Goal: Task Accomplishment & Management: Complete application form

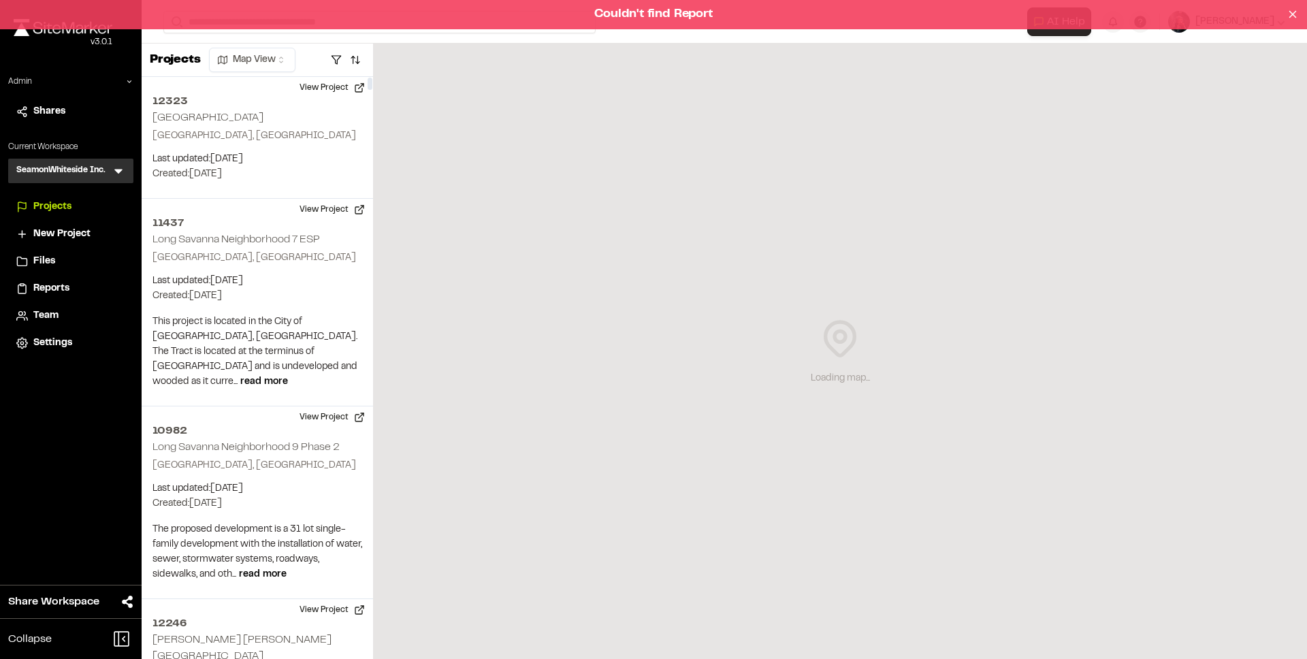
click at [292, 25] on div "Couldn't find Report" at bounding box center [653, 14] width 1307 height 29
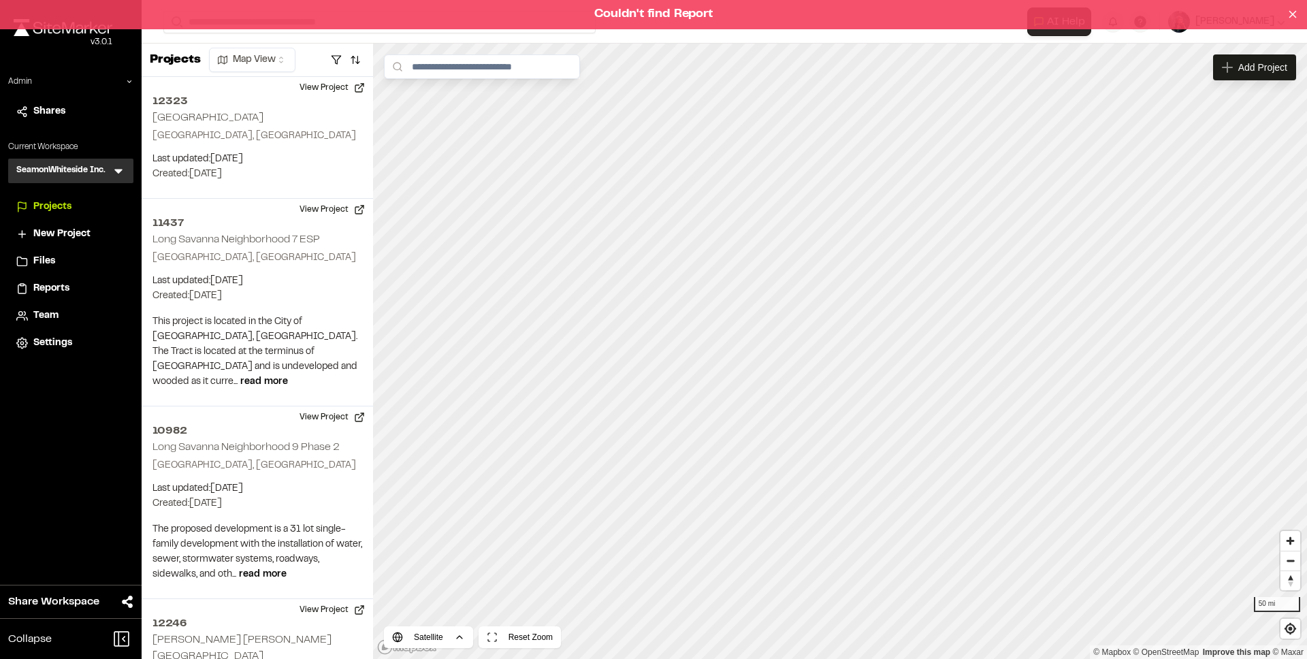
click at [972, 10] on div "Couldn't find Report" at bounding box center [653, 14] width 1307 height 29
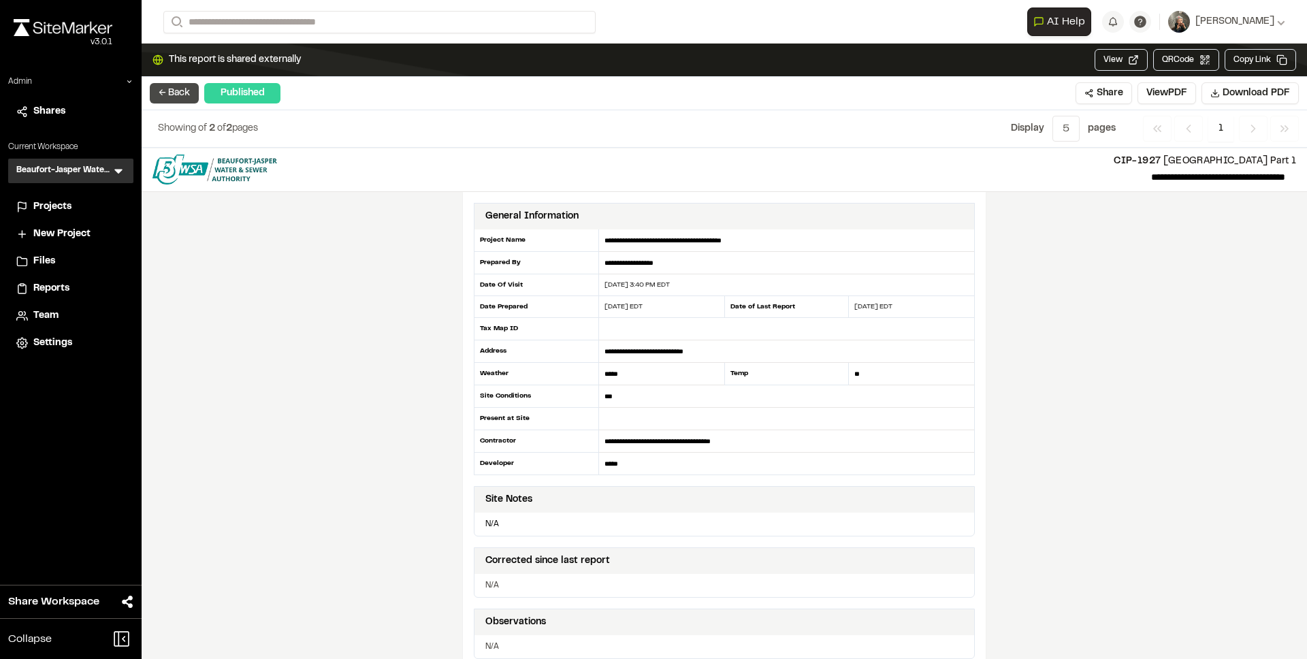
click at [172, 92] on button "← Back" at bounding box center [174, 93] width 49 height 20
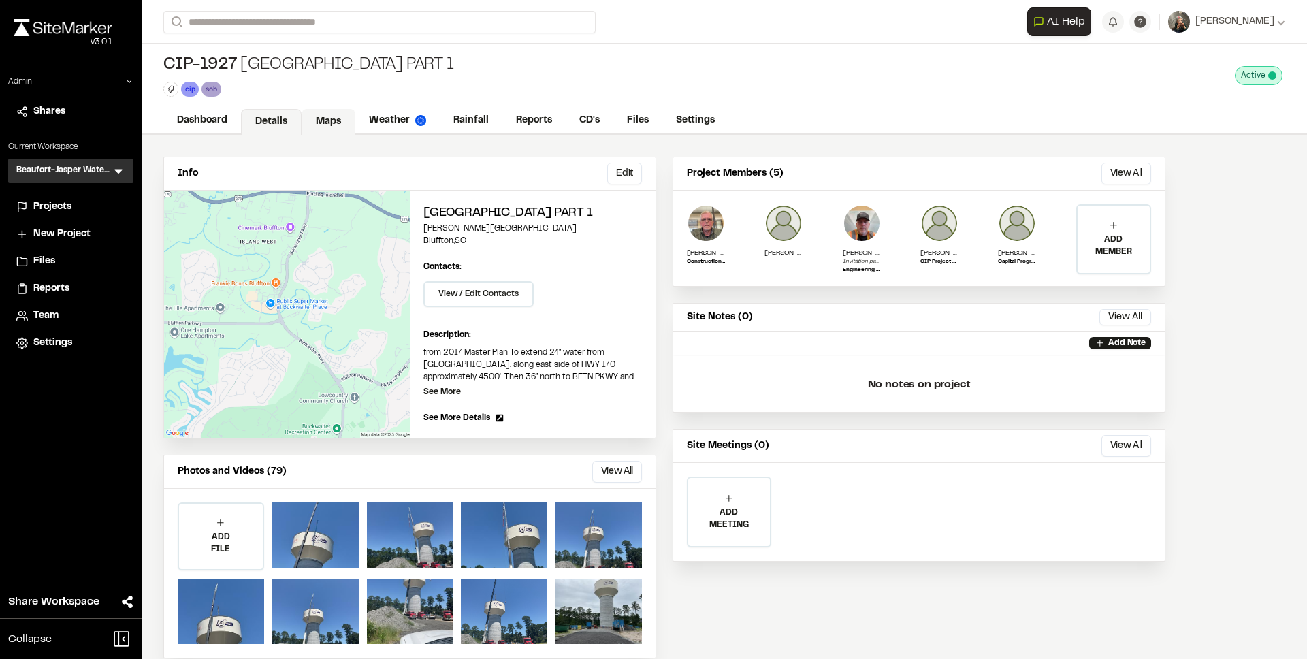
click at [325, 118] on link "Maps" at bounding box center [329, 122] width 54 height 26
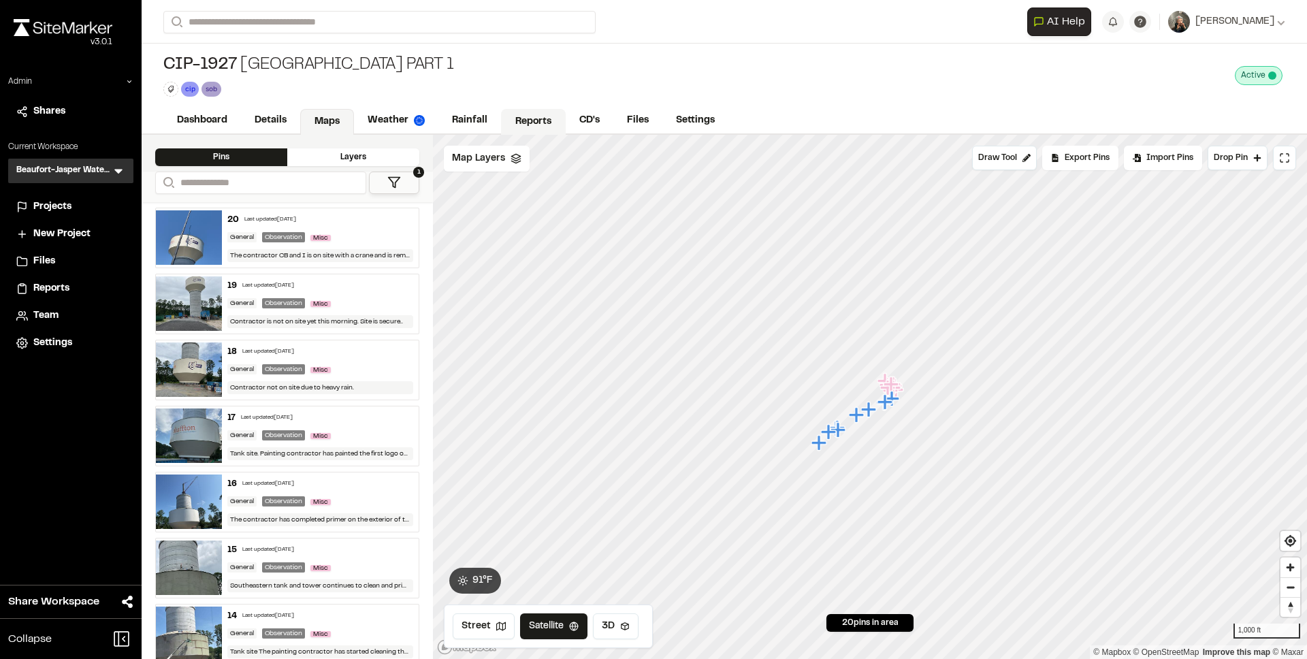
click at [547, 119] on link "Reports" at bounding box center [533, 122] width 65 height 26
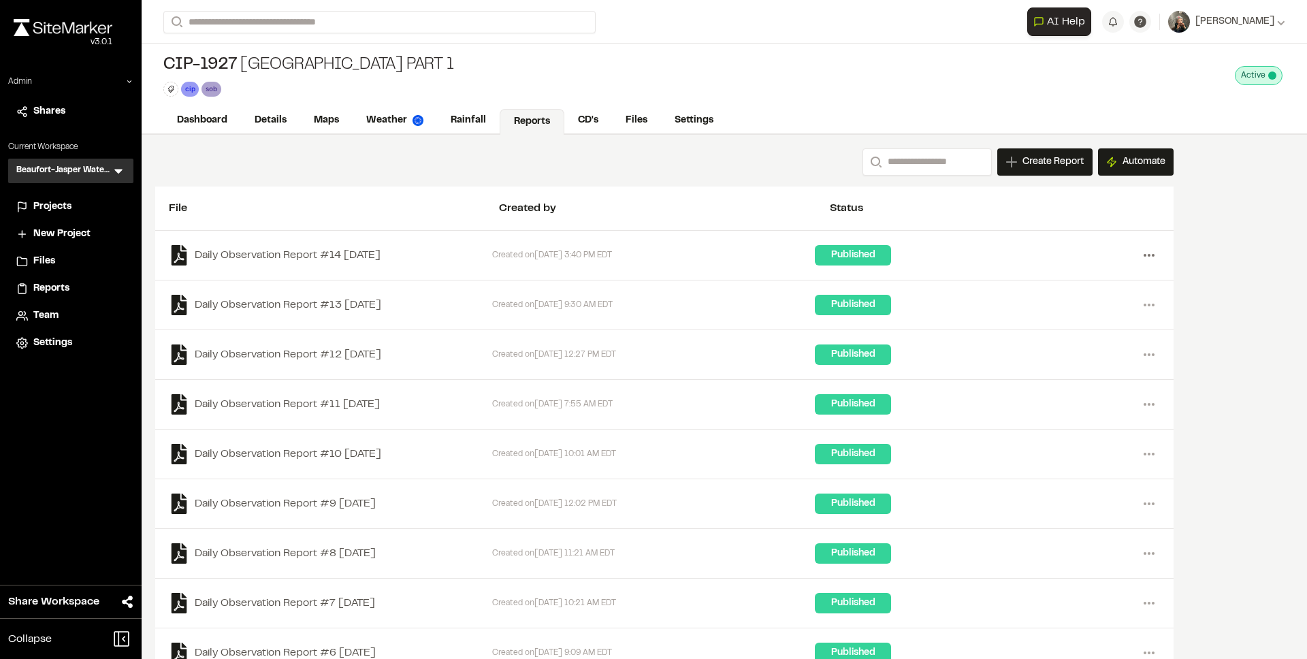
click at [1153, 251] on icon at bounding box center [1149, 255] width 22 height 22
click at [1098, 281] on link "View" at bounding box center [1100, 284] width 118 height 20
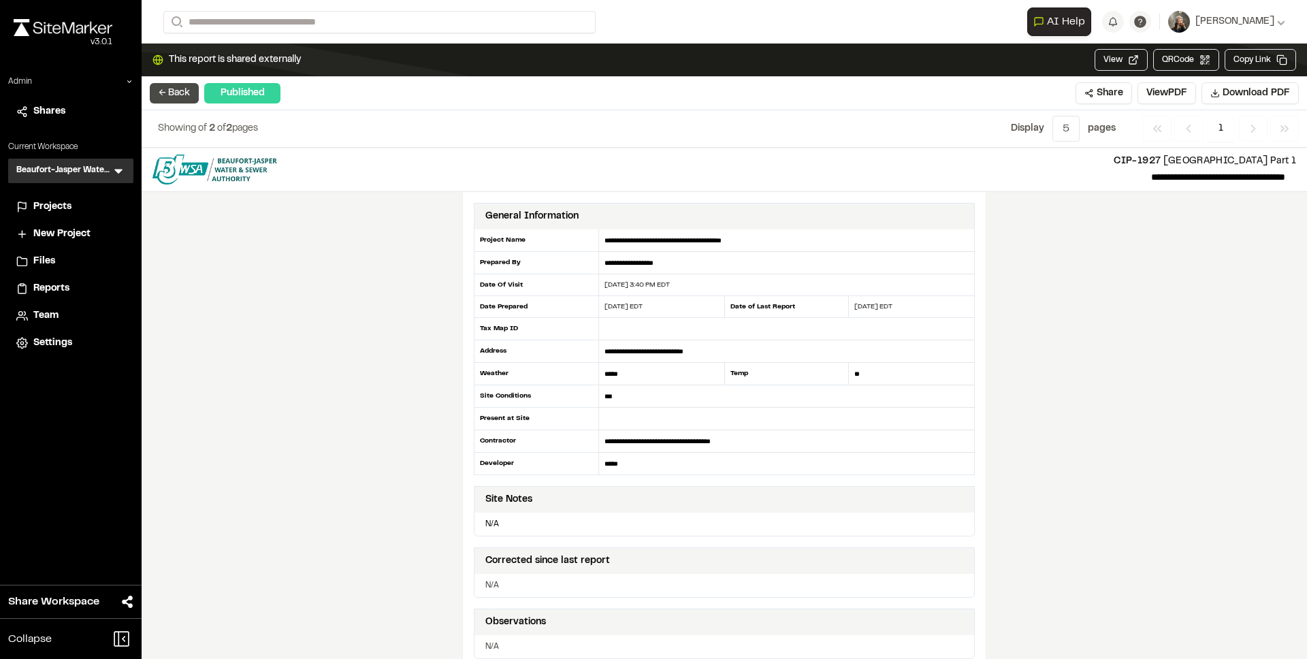
click at [186, 99] on button "← Back" at bounding box center [174, 93] width 49 height 20
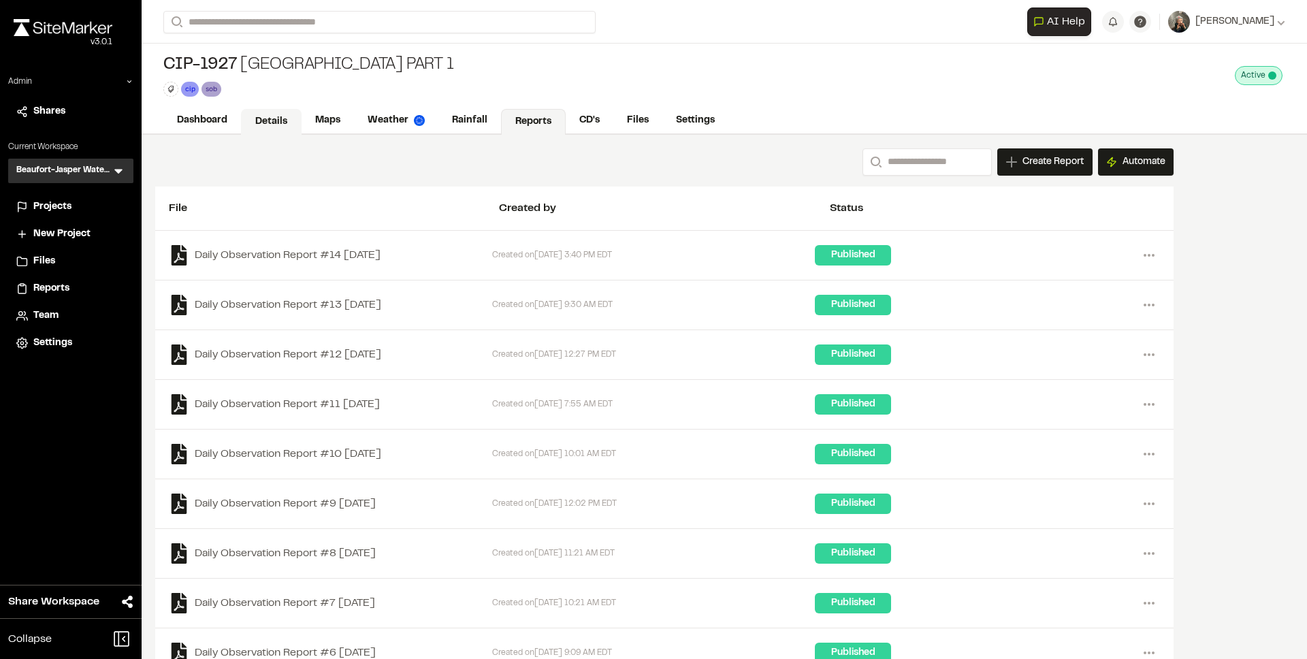
click at [265, 127] on link "Details" at bounding box center [271, 122] width 61 height 26
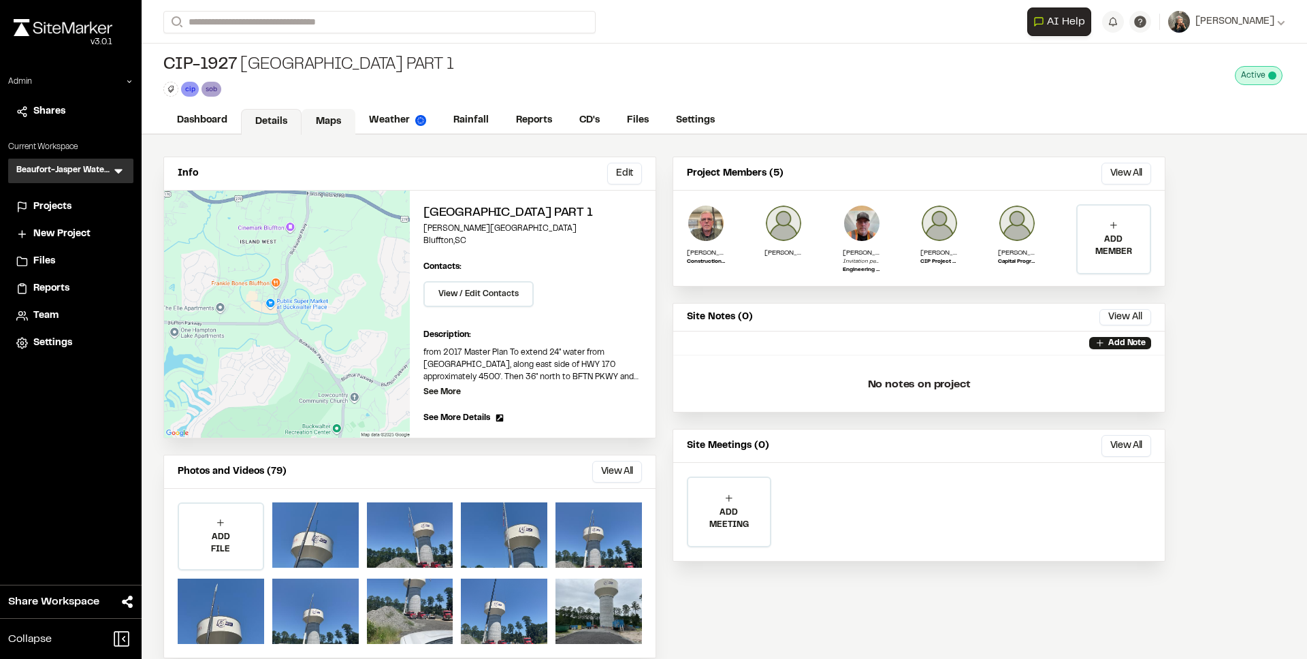
click at [328, 123] on link "Maps" at bounding box center [329, 122] width 54 height 26
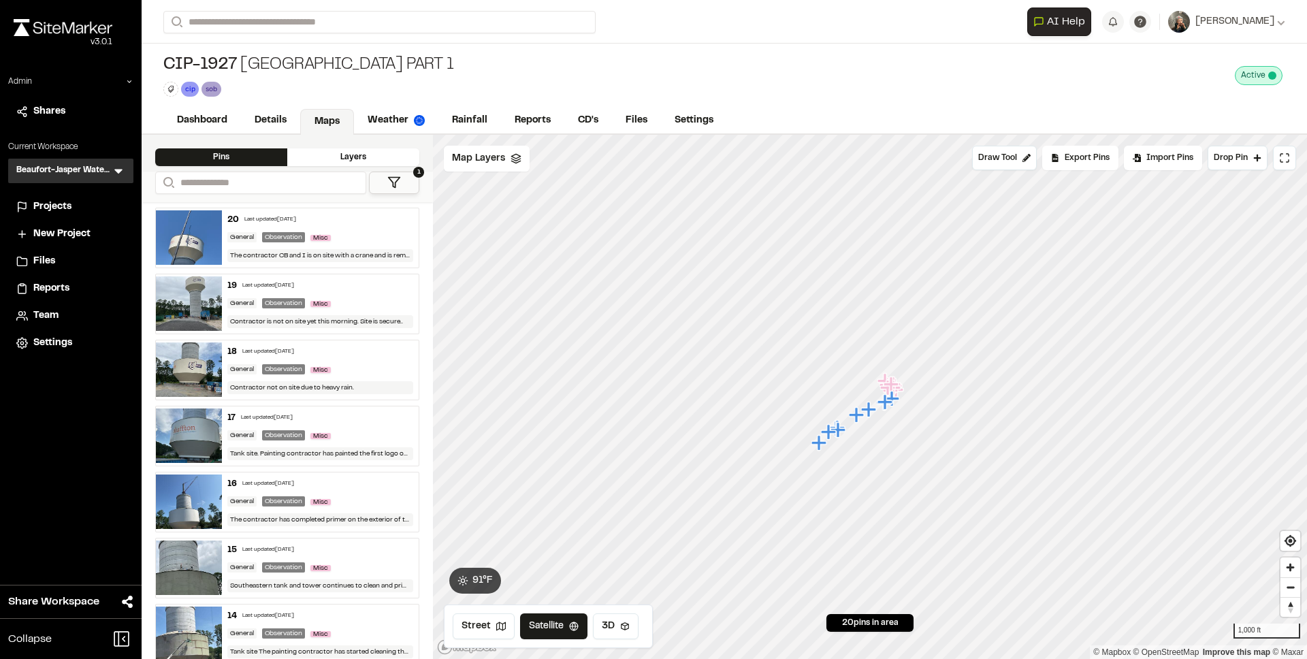
click at [197, 233] on img at bounding box center [189, 237] width 66 height 54
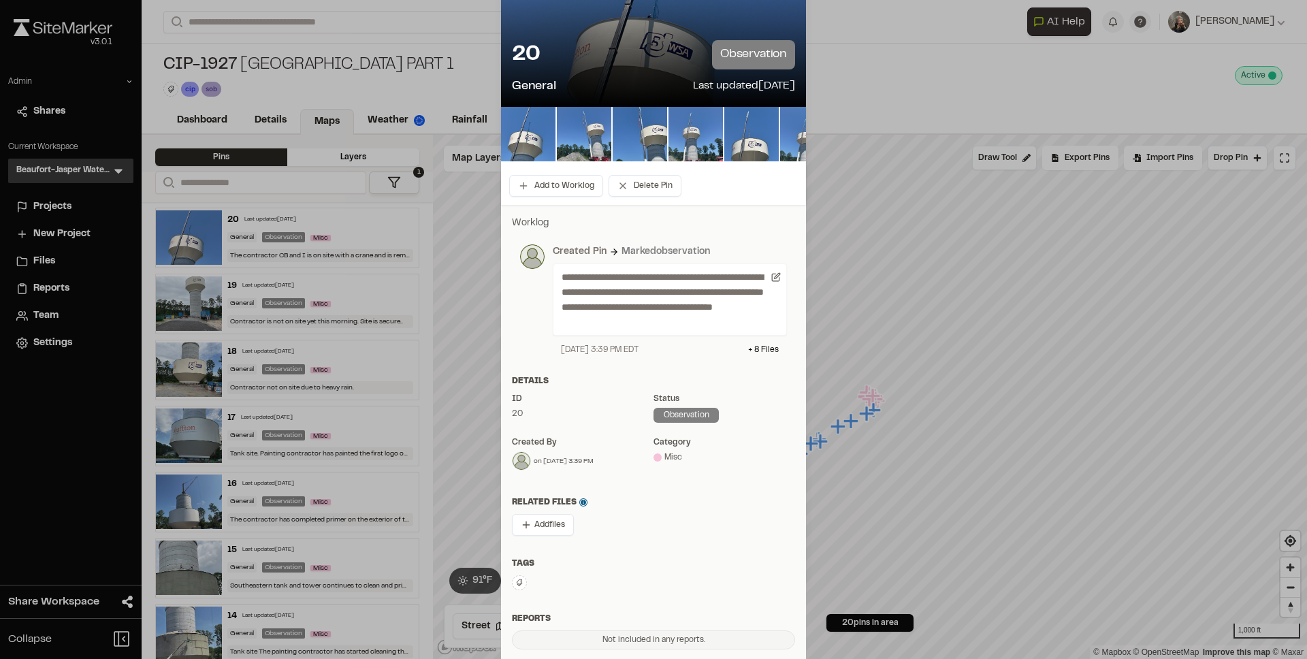
scroll to position [72, 0]
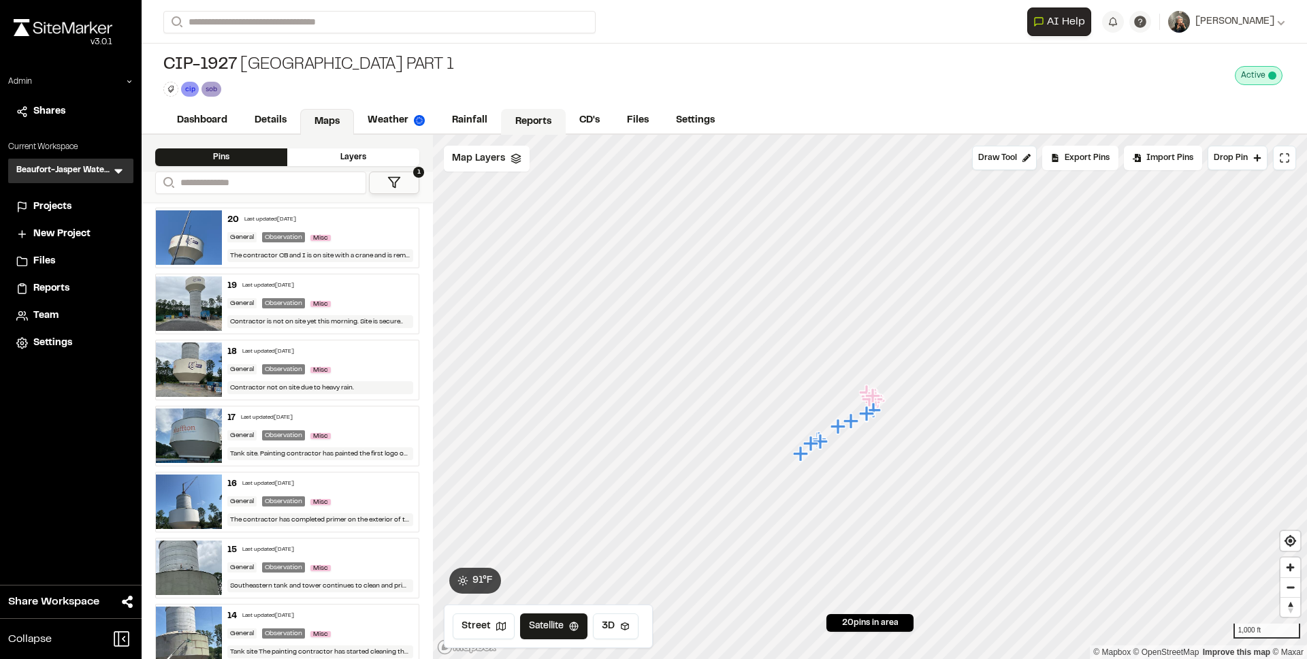
click at [547, 113] on link "Reports" at bounding box center [533, 122] width 65 height 26
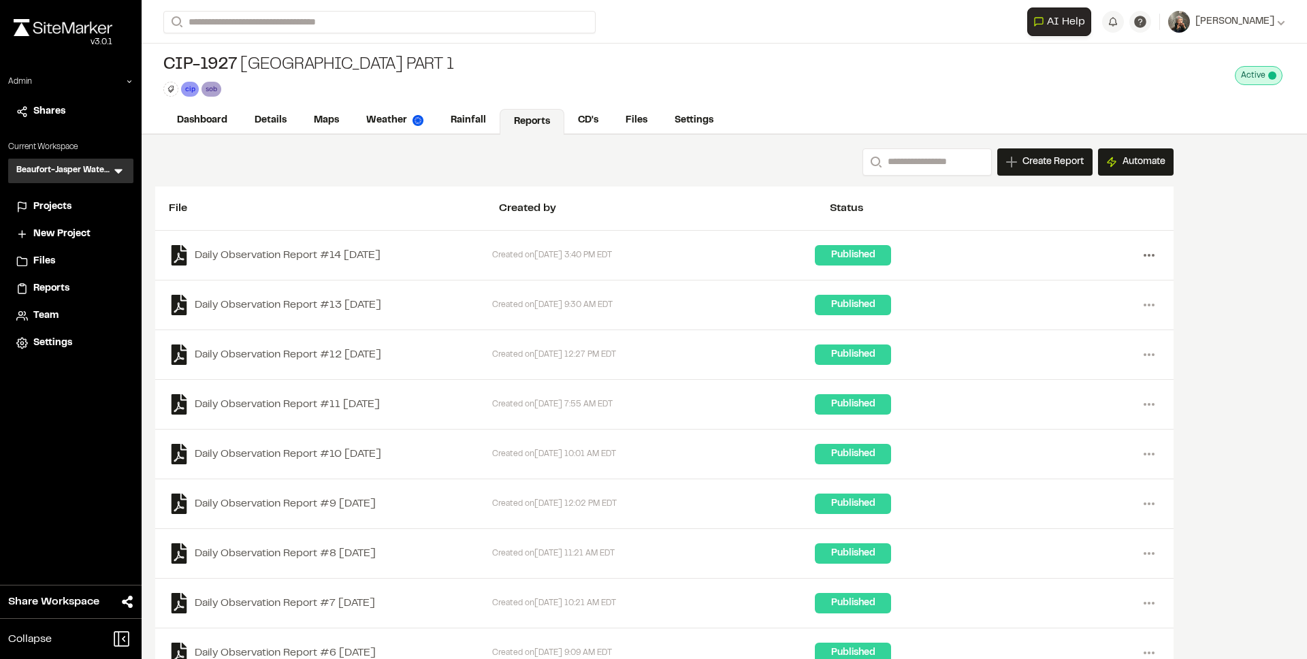
click at [1153, 255] on circle at bounding box center [1153, 255] width 3 height 3
click at [1110, 277] on link "View" at bounding box center [1100, 284] width 118 height 20
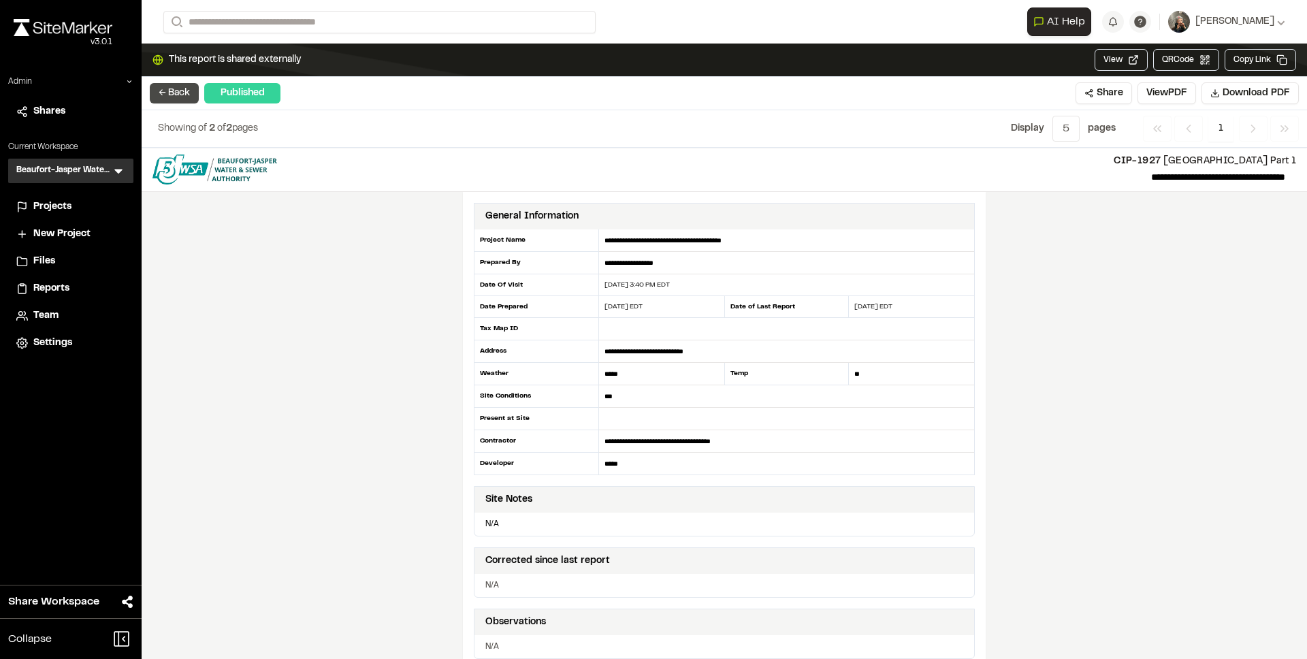
click at [182, 93] on button "← Back" at bounding box center [174, 93] width 49 height 20
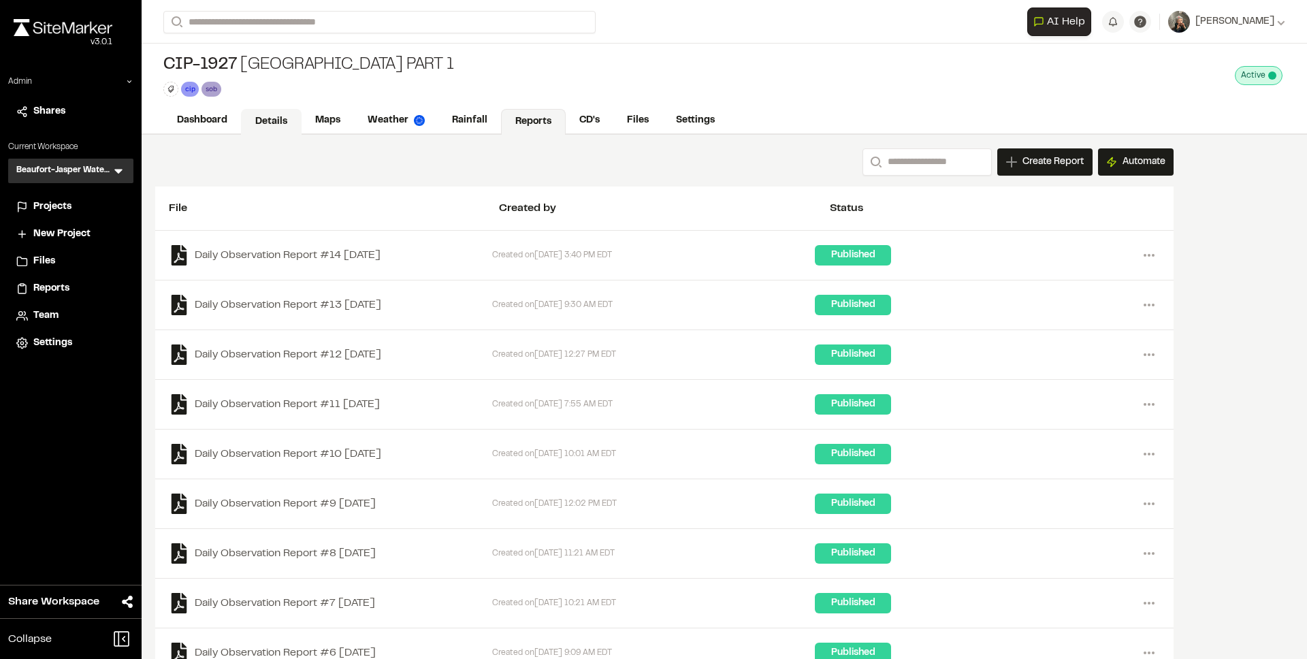
click at [252, 125] on link "Details" at bounding box center [271, 122] width 61 height 26
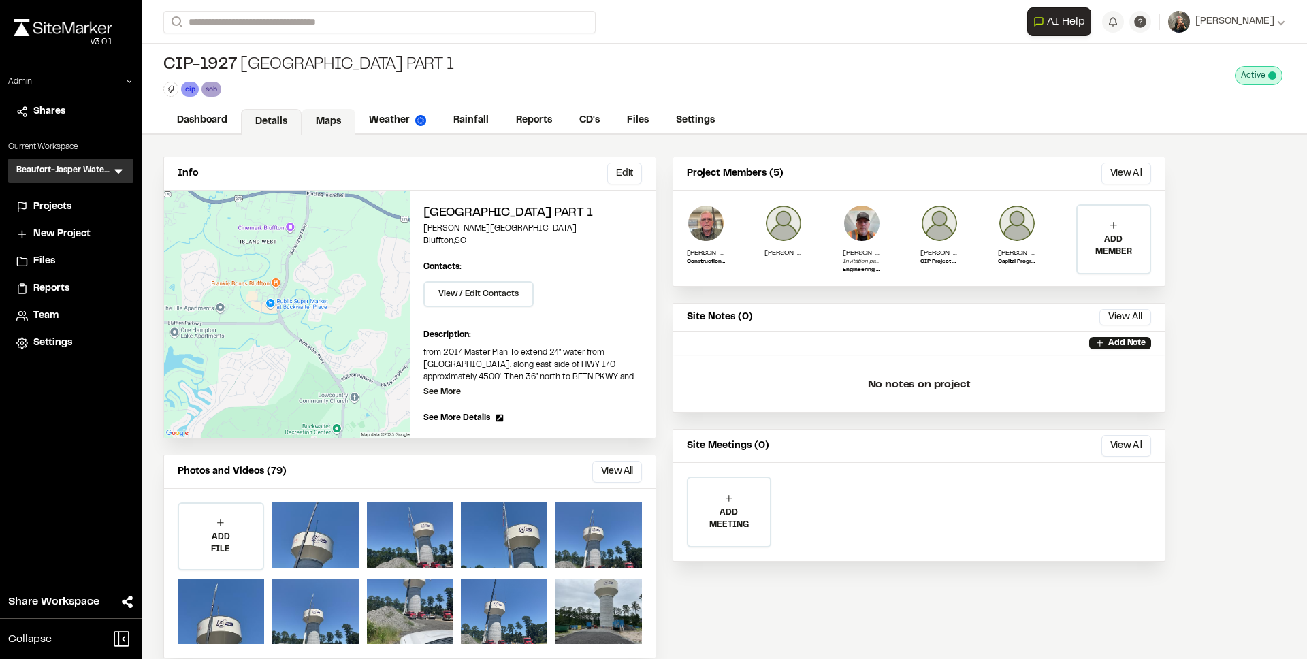
click at [328, 121] on link "Maps" at bounding box center [329, 122] width 54 height 26
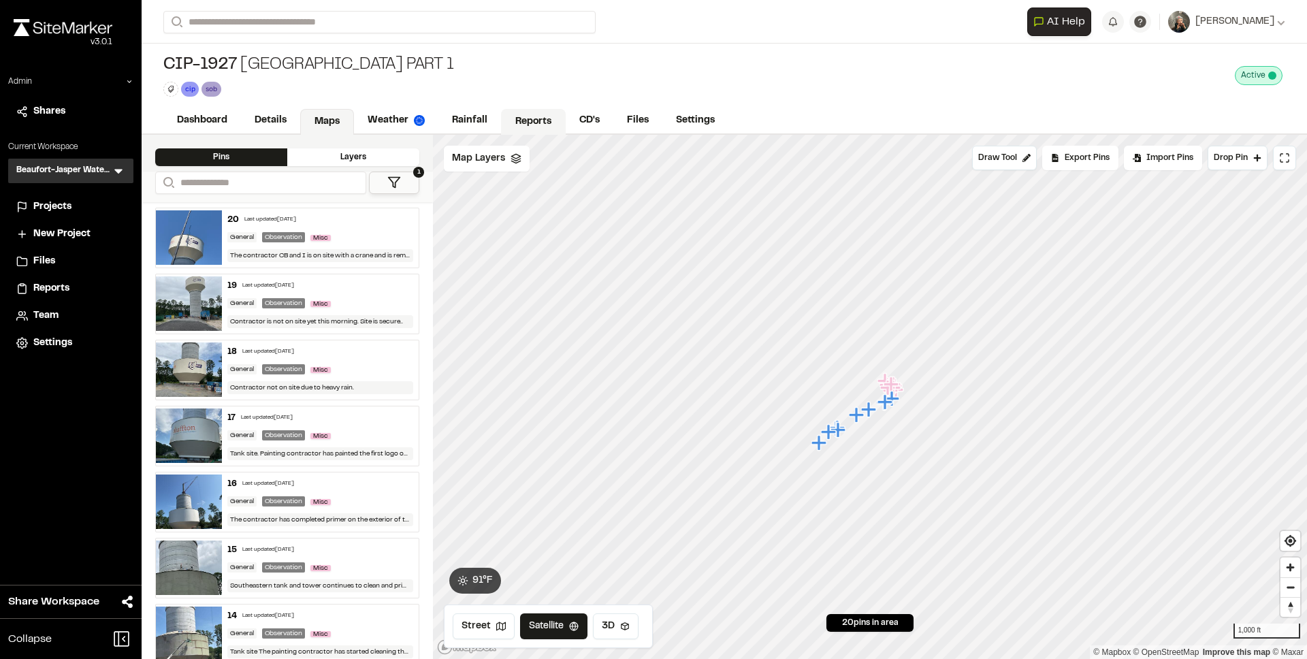
click at [527, 125] on link "Reports" at bounding box center [533, 122] width 65 height 26
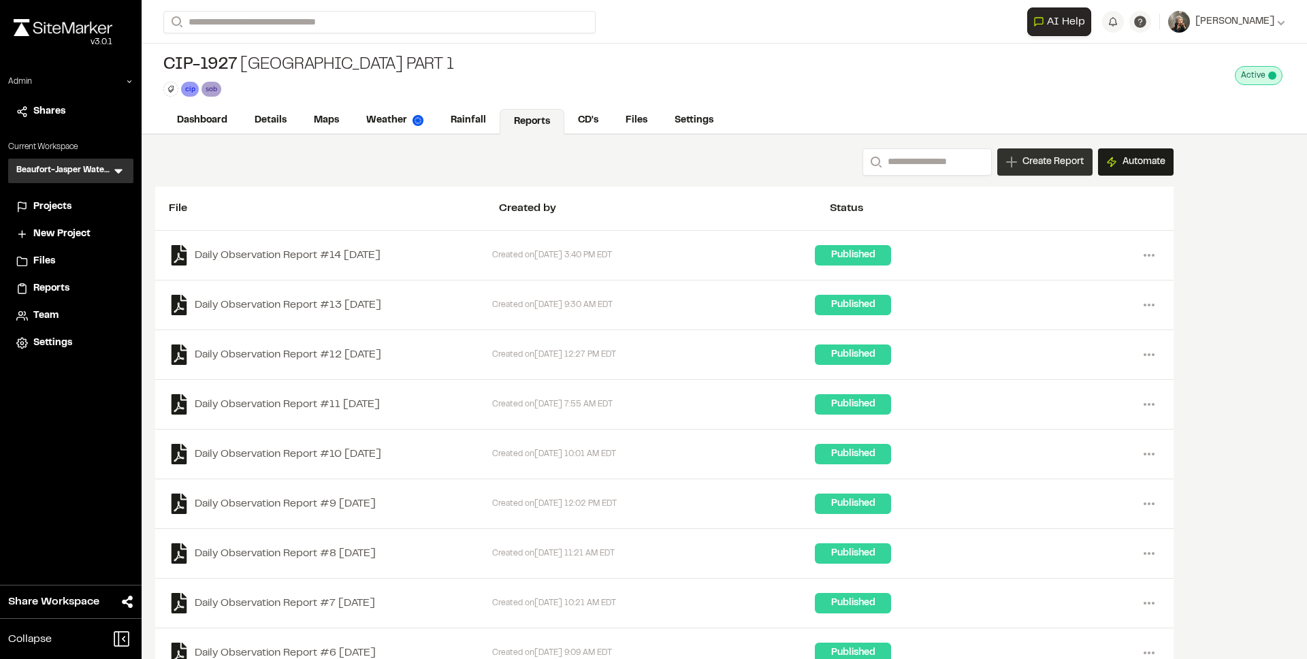
click at [1018, 166] on div "Create Report" at bounding box center [1044, 161] width 95 height 27
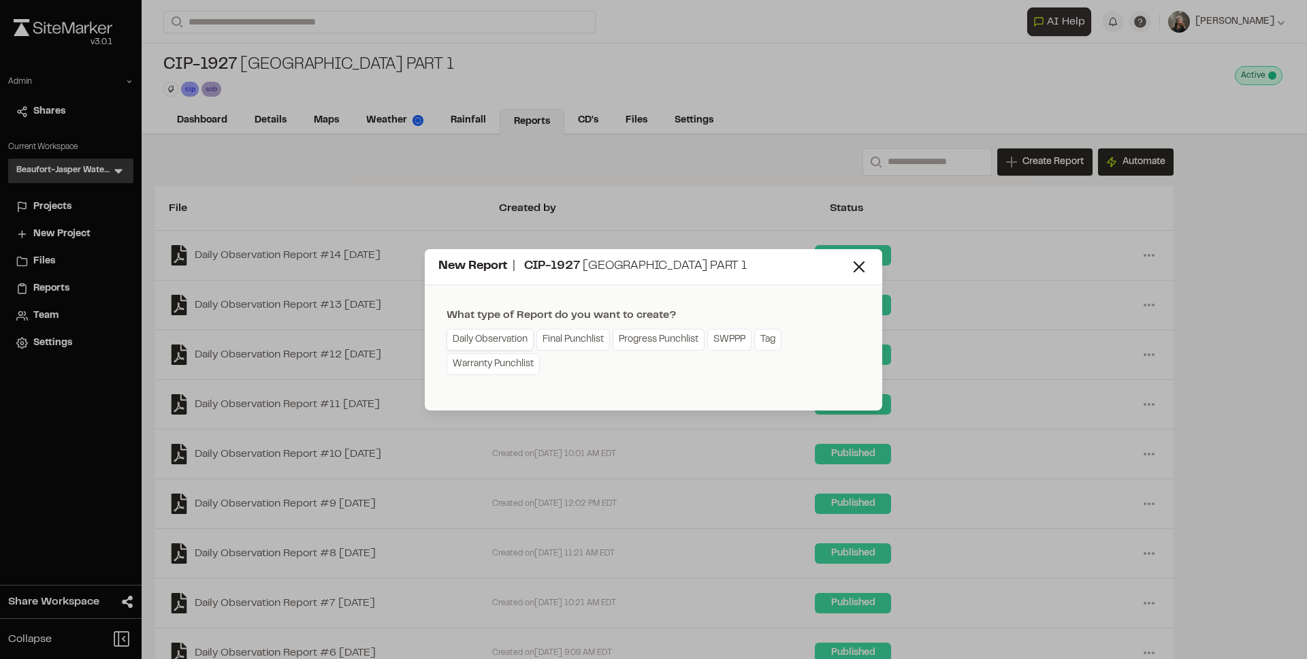
click at [488, 346] on link "Daily Observation" at bounding box center [490, 340] width 87 height 22
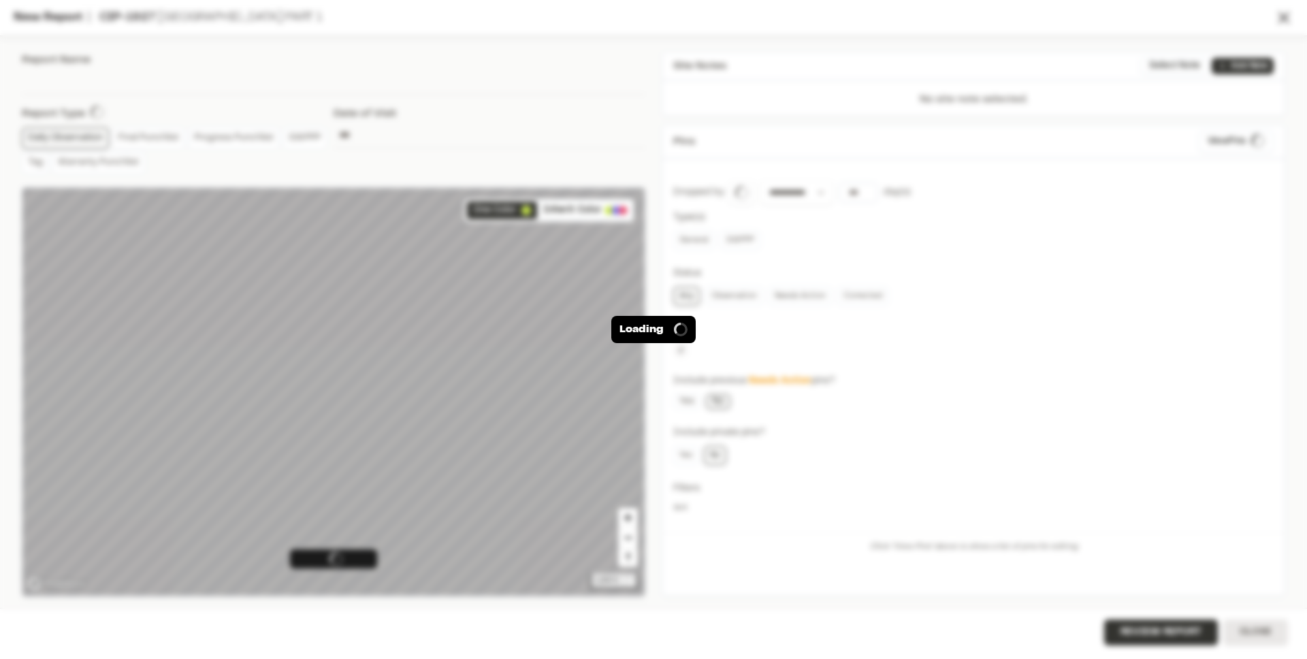
type input "**********"
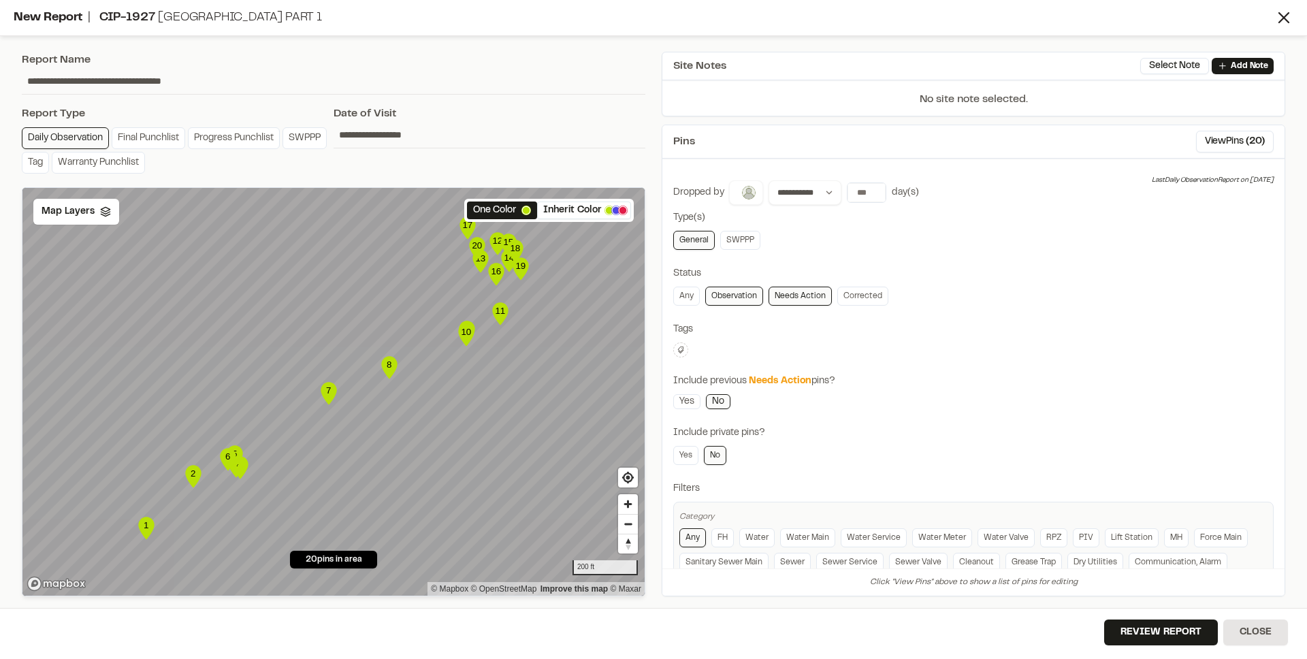
click at [744, 189] on img at bounding box center [749, 193] width 16 height 16
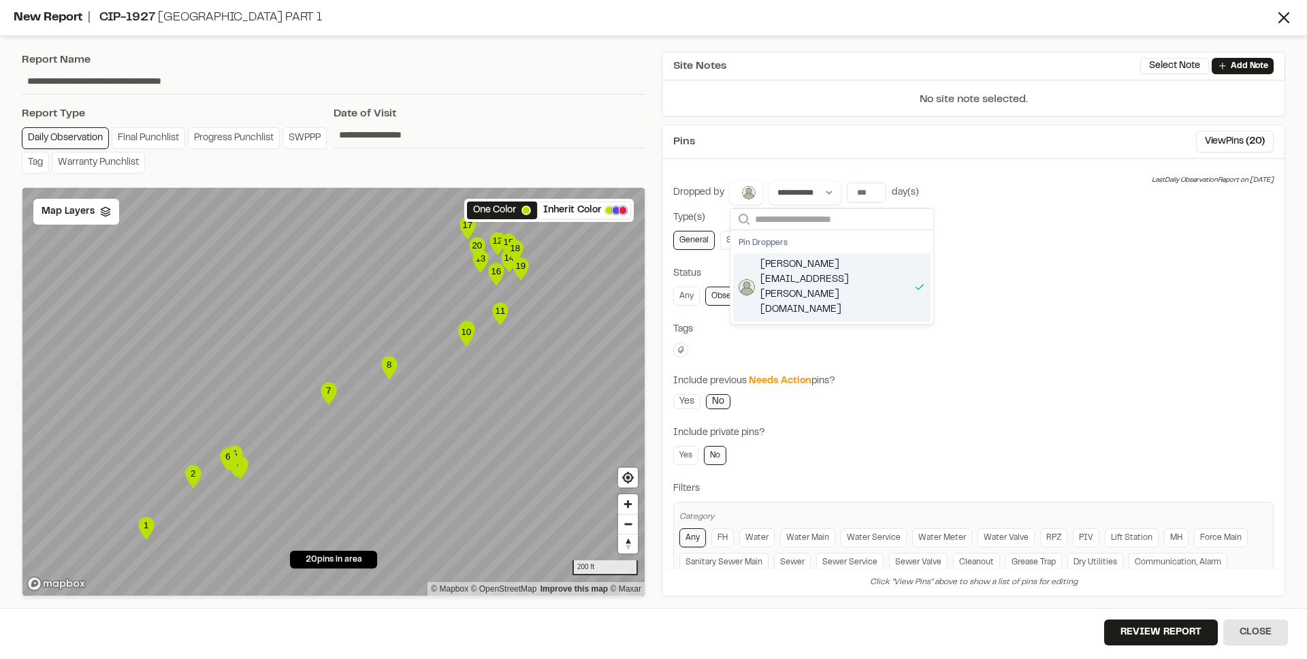
click at [1001, 260] on div "**********" at bounding box center [973, 394] width 601 height 428
click at [1290, 23] on icon at bounding box center [1284, 17] width 19 height 19
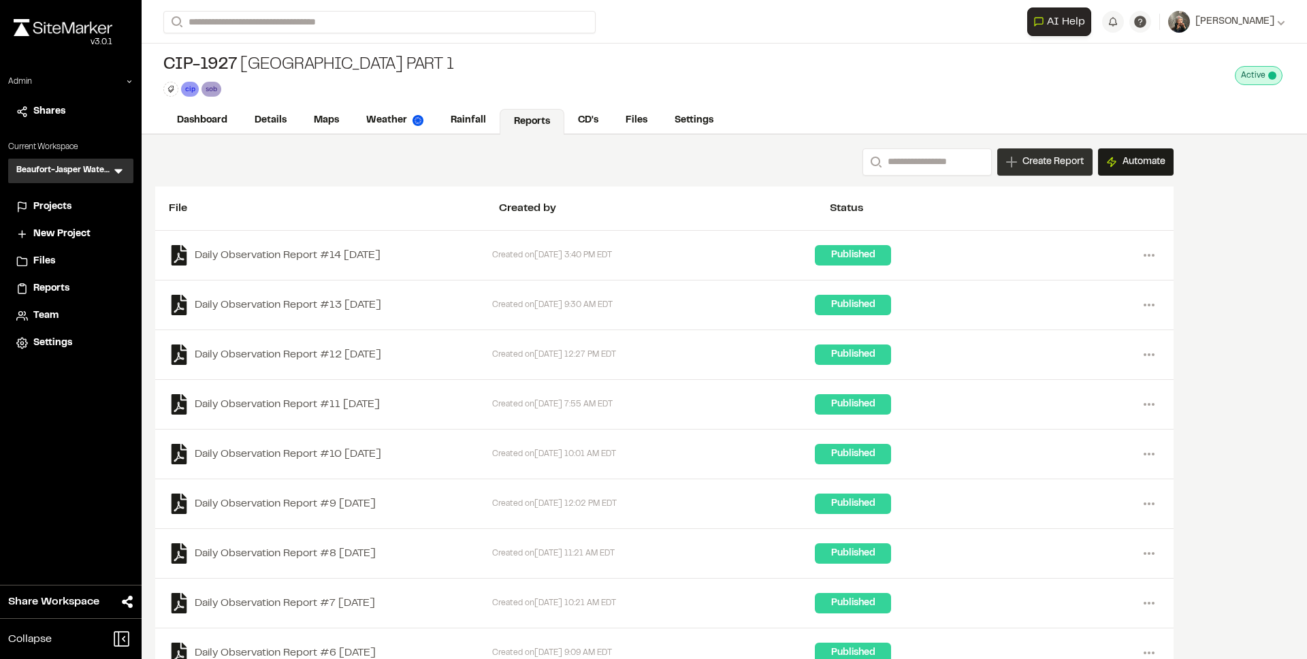
click at [1025, 163] on span "Create Report" at bounding box center [1053, 162] width 61 height 15
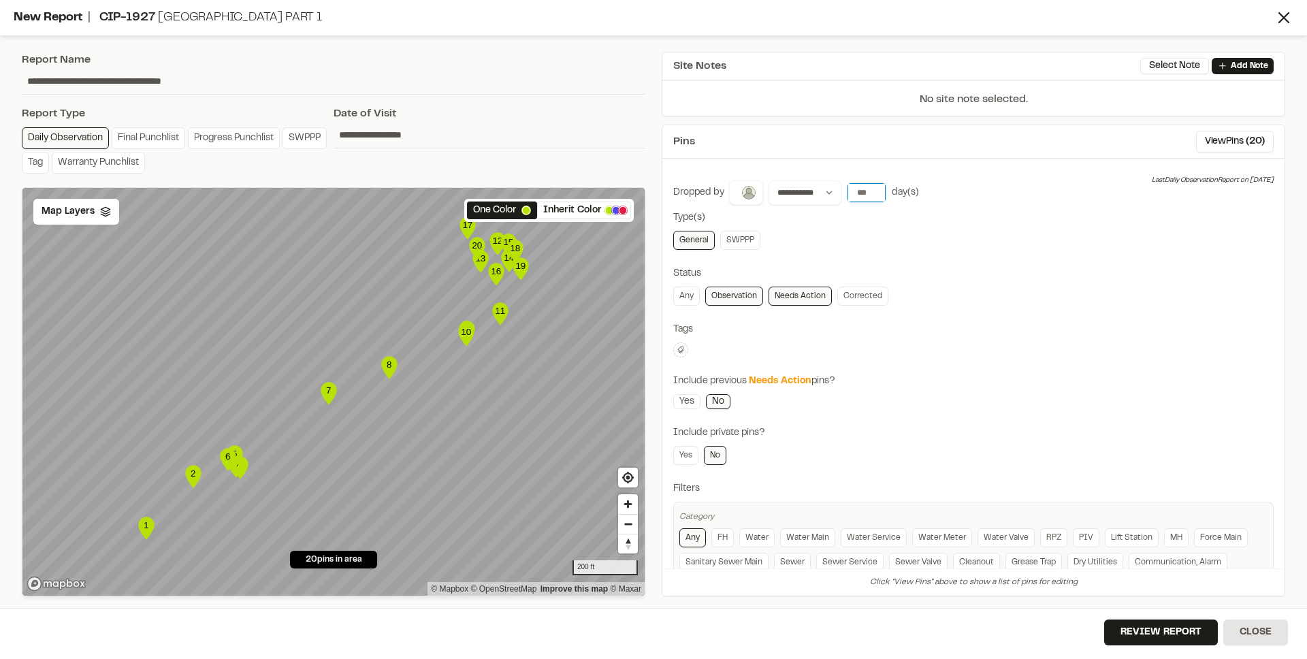
click at [853, 194] on input "number" at bounding box center [867, 192] width 38 height 19
click at [867, 222] on button "[DATE]" at bounding box center [866, 221] width 39 height 22
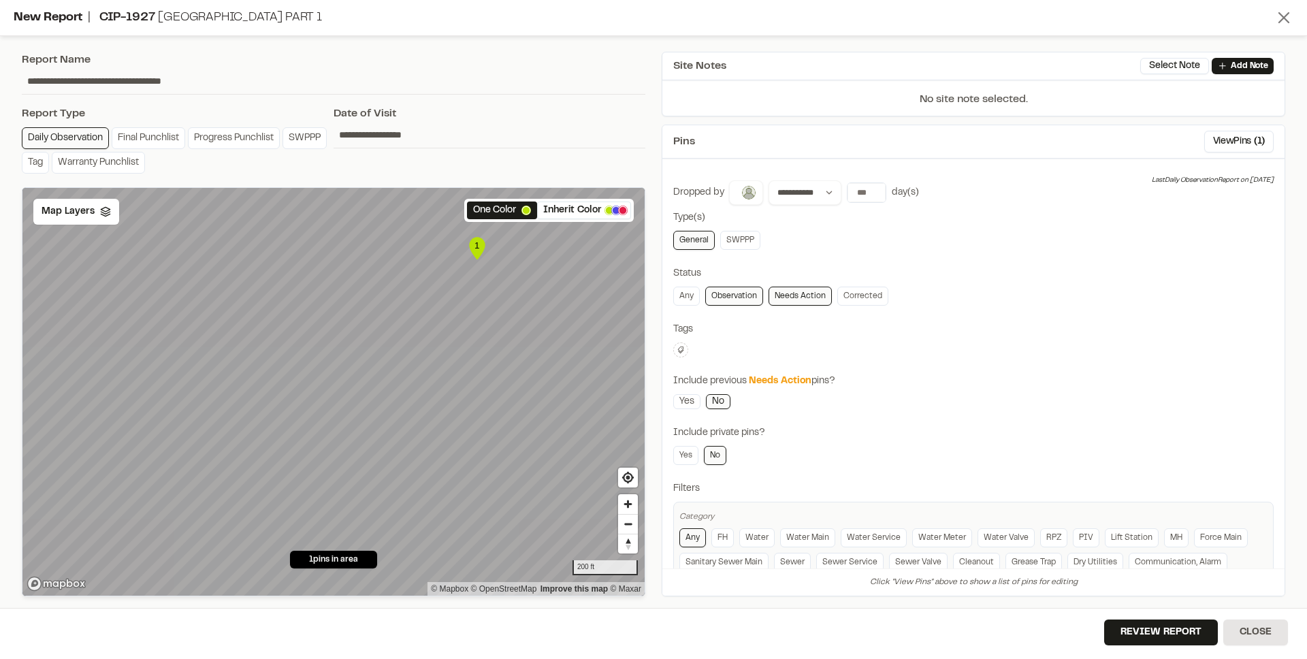
click at [1280, 22] on icon at bounding box center [1284, 17] width 19 height 19
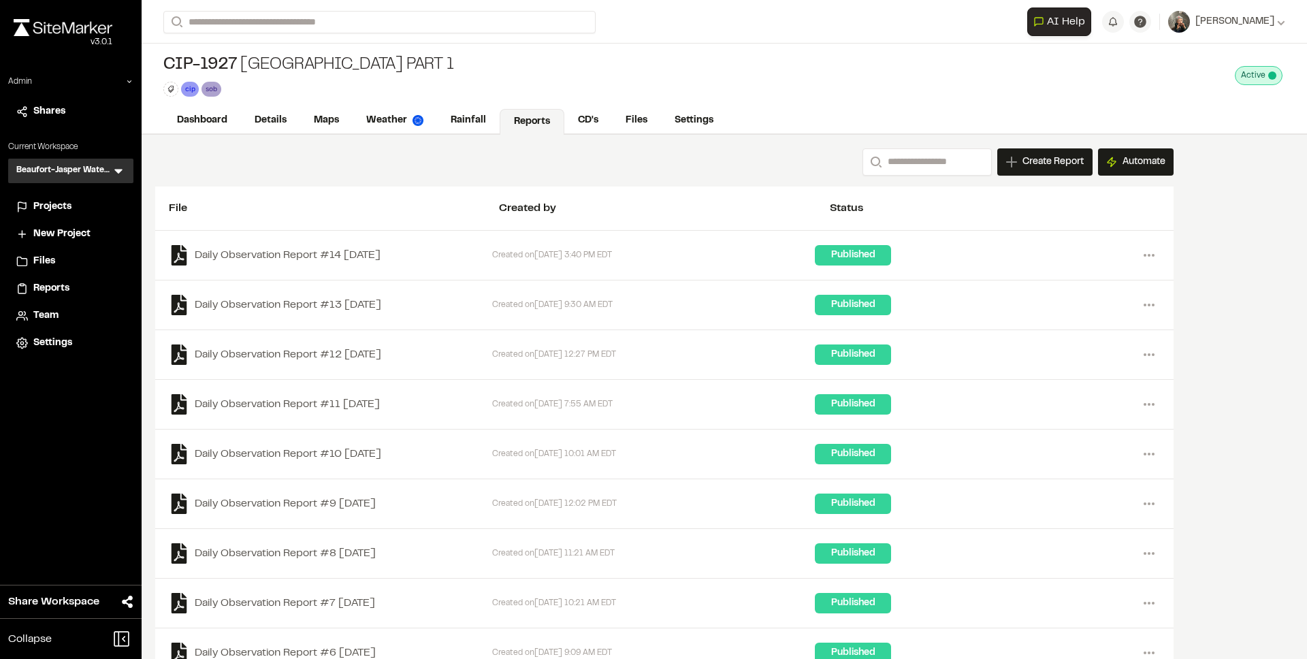
click at [116, 174] on icon at bounding box center [119, 171] width 14 height 14
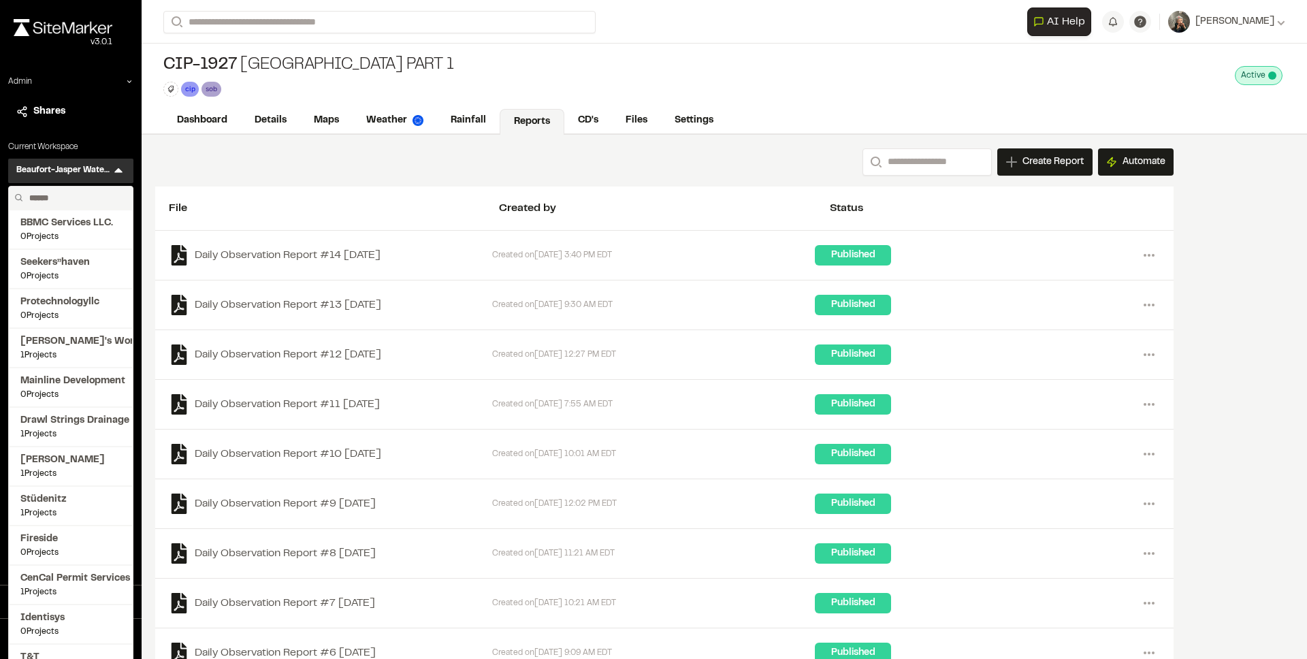
click at [90, 195] on input "text" at bounding box center [75, 198] width 103 height 23
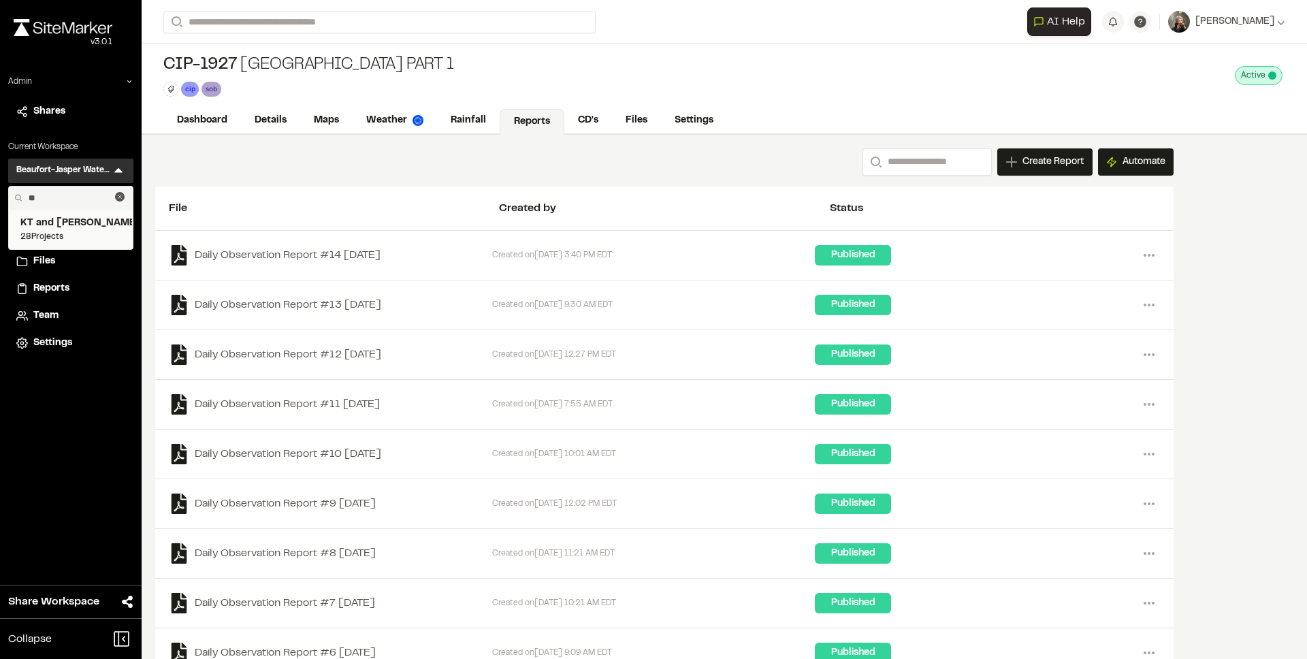
type input "**"
click at [65, 229] on span "KT and [PERSON_NAME]" at bounding box center [70, 223] width 101 height 15
